Goal: Information Seeking & Learning: Check status

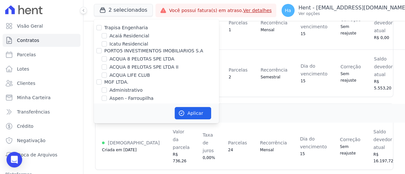
scroll to position [1322, 0]
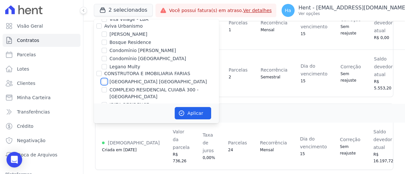
click at [104, 79] on input "[GEOGRAPHIC_DATA] [GEOGRAPHIC_DATA]" at bounding box center [104, 81] width 5 height 5
checkbox input "true"
click at [195, 111] on button "Aplicar" at bounding box center [193, 113] width 36 height 12
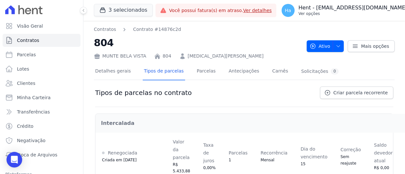
click at [335, 1] on button "Ha Hent - adriane.brito@hent.com.br Ver opções" at bounding box center [348, 10] width 144 height 18
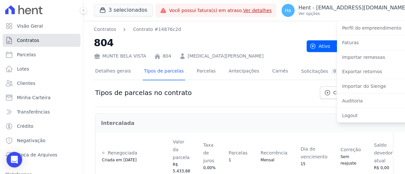
click at [29, 41] on span "Contratos" at bounding box center [28, 40] width 22 height 7
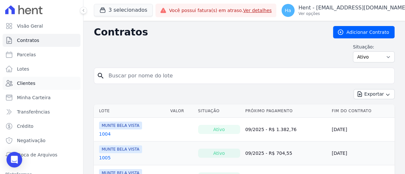
click at [31, 85] on span "Clientes" at bounding box center [26, 83] width 18 height 7
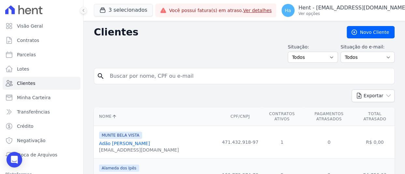
click at [169, 81] on input "search" at bounding box center [249, 76] width 286 height 13
paste input "Esther Lucia da Silva Assumpcao de Amorim"
type input "Esther Lucia da Silva Assumpcao de Amorim"
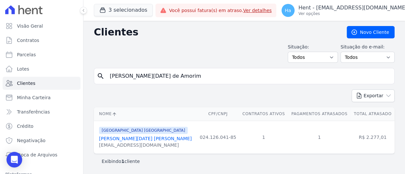
click at [147, 138] on link "Esther Lucia Da Silva Assumpcao De Amorim" at bounding box center [145, 138] width 92 height 5
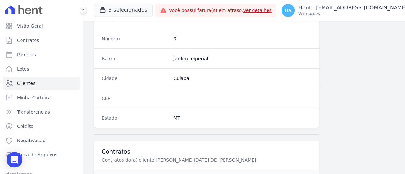
scroll to position [439, 0]
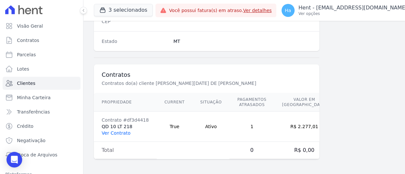
click at [119, 131] on link "Ver Contrato" at bounding box center [116, 133] width 29 height 5
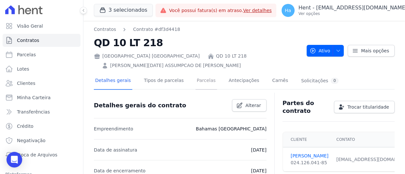
click at [198, 85] on link "Parcelas" at bounding box center [205, 81] width 21 height 17
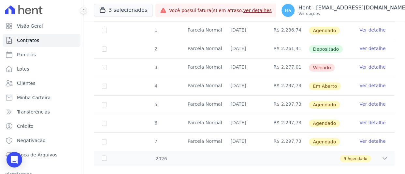
scroll to position [132, 0]
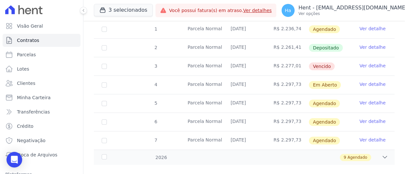
click at [368, 64] on link "Ver detalhe" at bounding box center [372, 66] width 26 height 7
click at [370, 84] on link "Ver detalhe" at bounding box center [372, 84] width 26 height 7
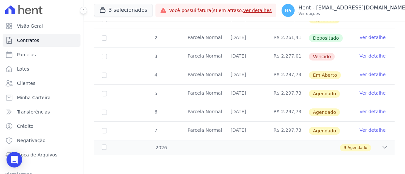
scroll to position [0, 0]
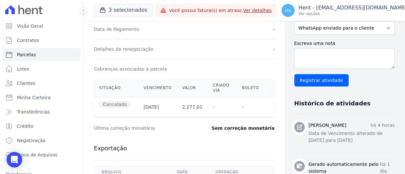
scroll to position [203, 0]
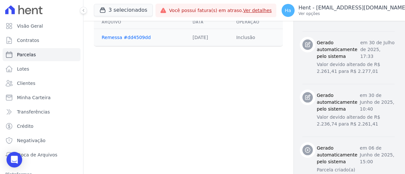
scroll to position [404, 0]
